Goal: Check status

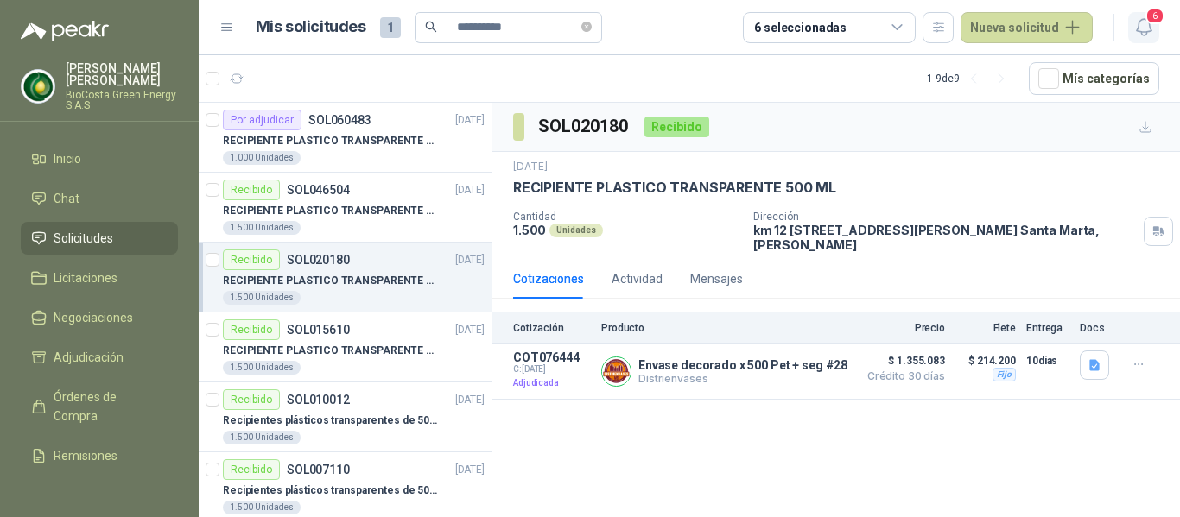
click at [1144, 24] on icon "button" at bounding box center [1144, 27] width 22 height 22
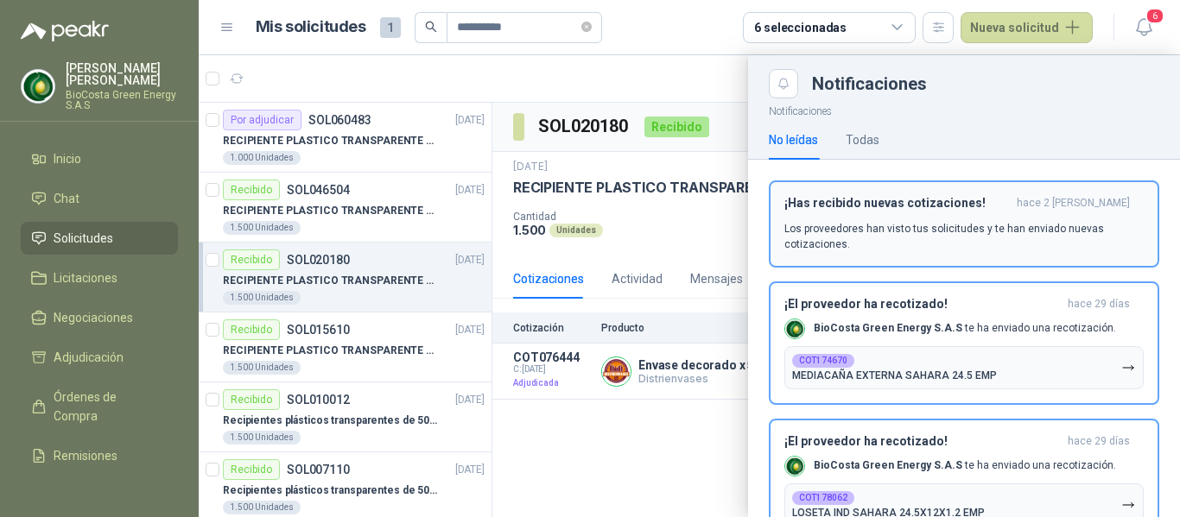
click at [994, 232] on p "Los proveedores han visto tus solicitudes y te han enviado nuevas cotizaciones." at bounding box center [963, 236] width 359 height 31
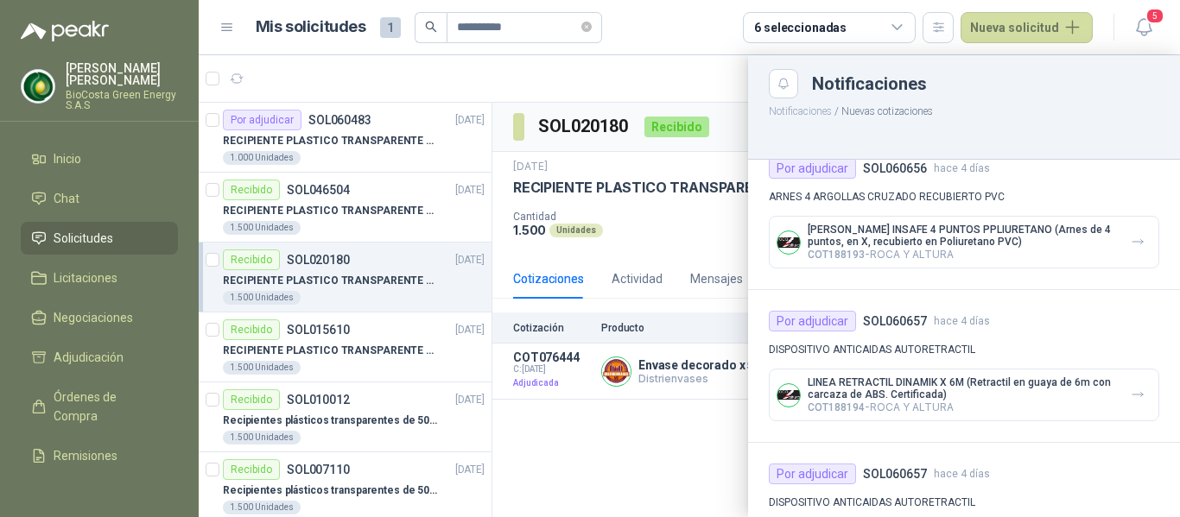
scroll to position [605, 0]
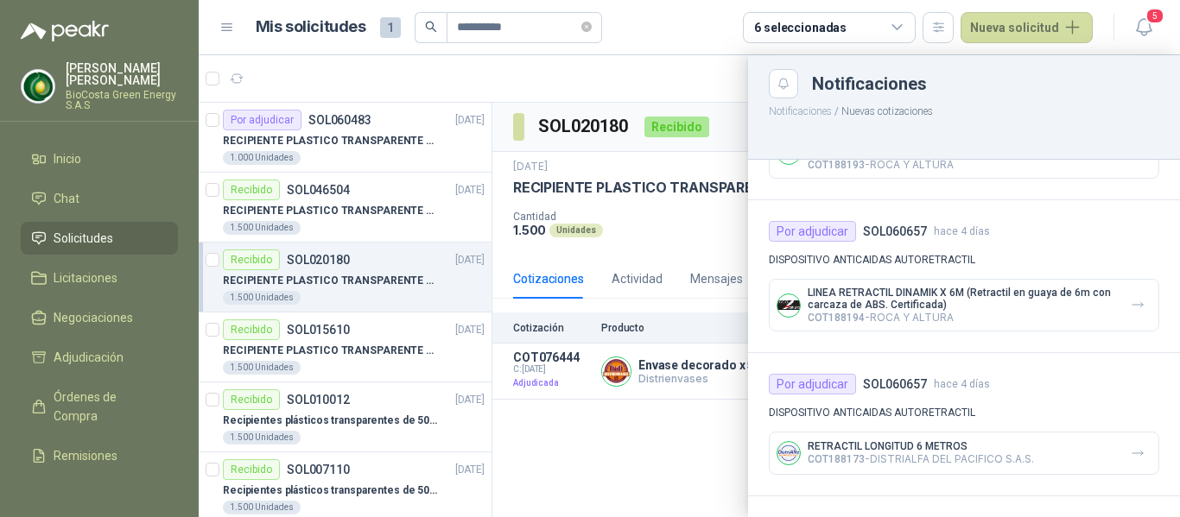
click at [667, 414] on div at bounding box center [689, 286] width 981 height 462
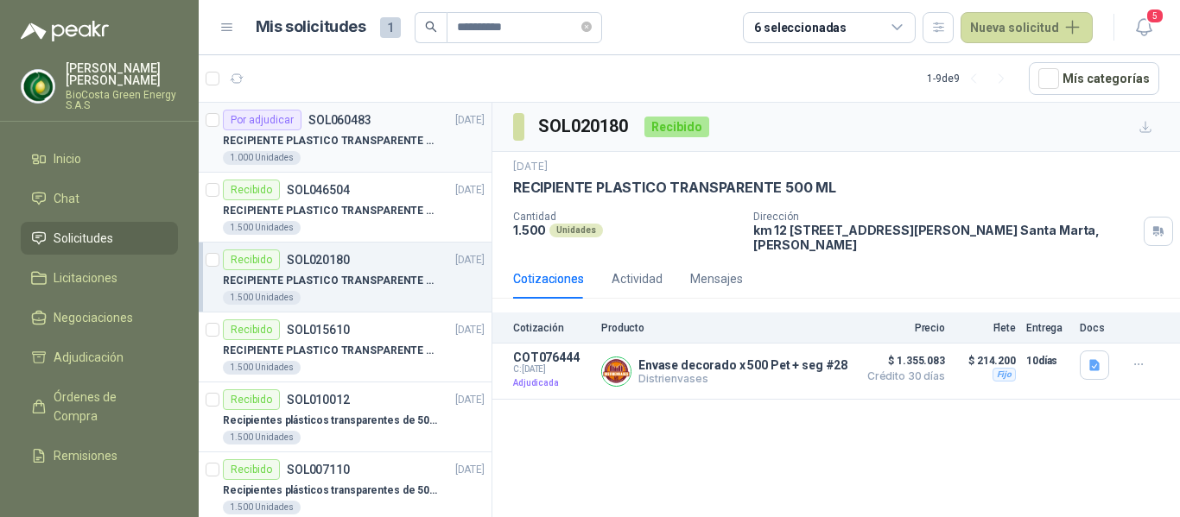
click at [261, 149] on p "RECIPIENTE PLASTICO TRANSPARENTE 500 ML" at bounding box center [330, 141] width 215 height 16
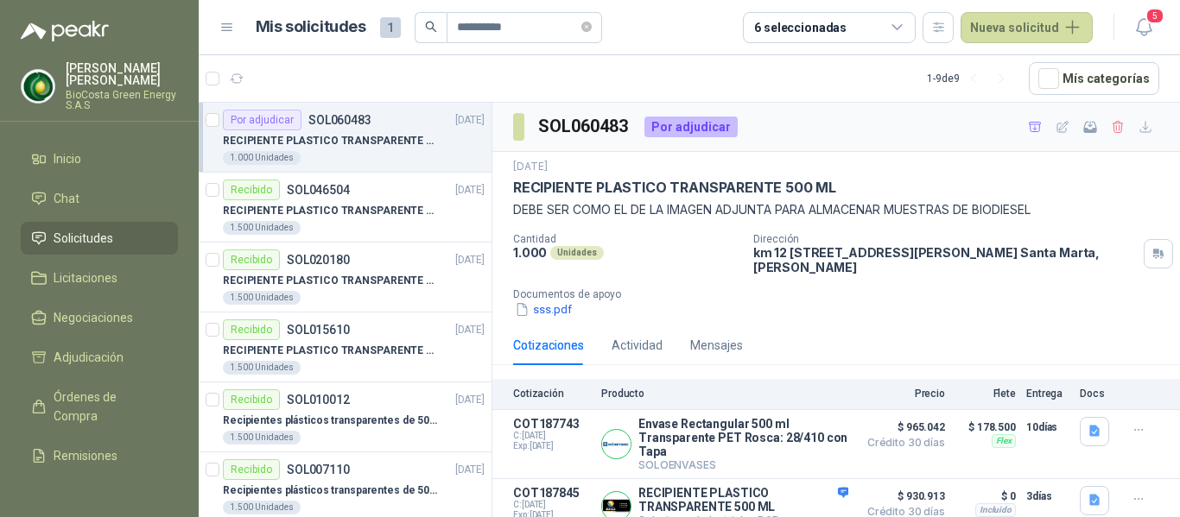
scroll to position [73, 0]
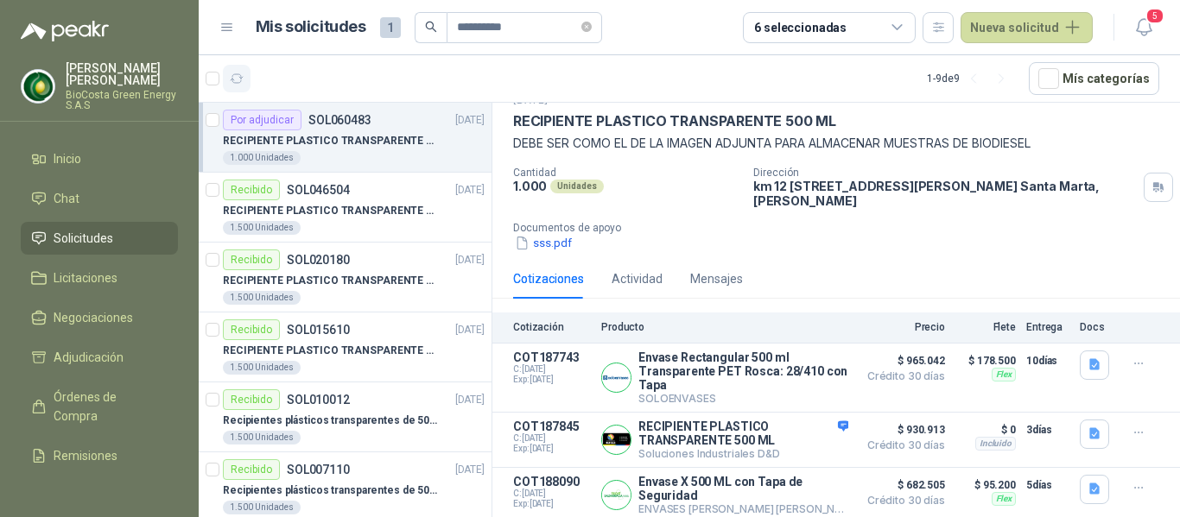
click at [248, 86] on button "button" at bounding box center [237, 79] width 28 height 28
click at [592, 22] on icon "close-circle" at bounding box center [586, 27] width 10 height 10
